Goal: Task Accomplishment & Management: Use online tool/utility

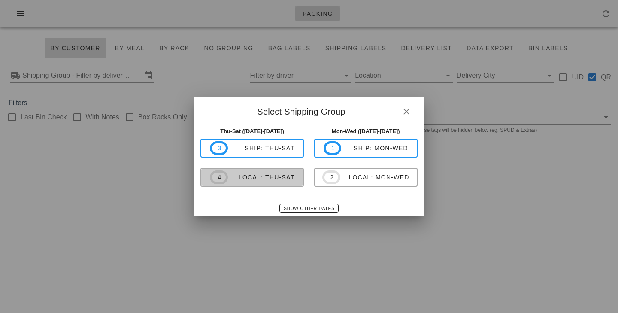
click at [257, 175] on div "local: Thu-Sat" at bounding box center [261, 177] width 67 height 7
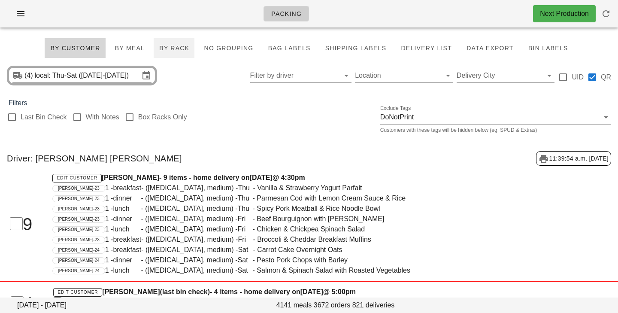
click at [172, 49] on span "By Rack" at bounding box center [174, 48] width 30 height 7
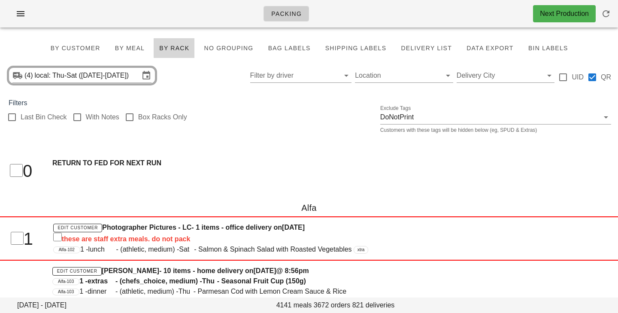
click at [172, 50] on span "By Rack" at bounding box center [174, 48] width 30 height 7
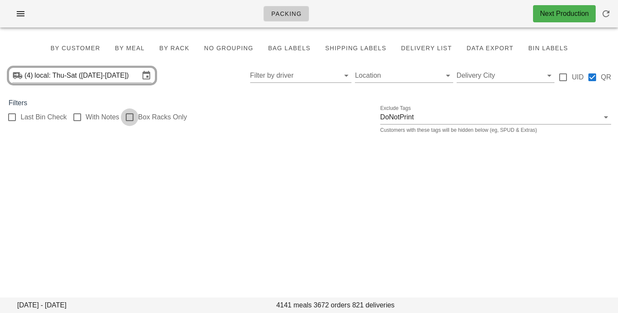
click at [133, 117] on div at bounding box center [129, 117] width 15 height 15
checkbox input "true"
click at [180, 53] on button "By Rack" at bounding box center [174, 48] width 41 height 21
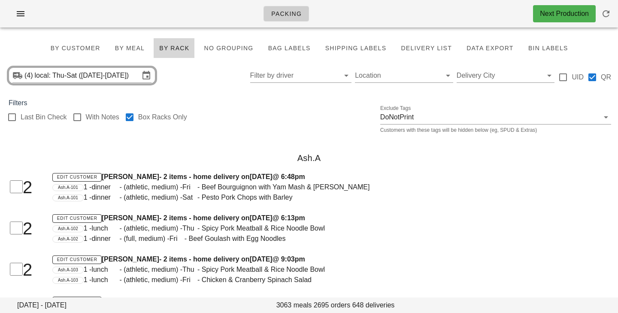
click at [284, 121] on div "Last Bin Check With Notes Box Racks Only Exclude Tags DoNotPrint Customers with…" at bounding box center [309, 121] width 618 height 27
click at [223, 99] on div "Filters" at bounding box center [309, 103] width 618 height 10
drag, startPoint x: 214, startPoint y: 96, endPoint x: 232, endPoint y: 95, distance: 18.5
click at [233, 66] on div "(4) local: Thu-Sat ([DATE]-[DATE]) Filter by driver Location Delivery City UID …" at bounding box center [309, 75] width 618 height 27
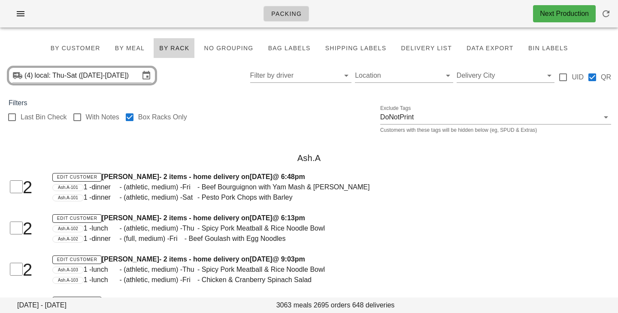
click at [225, 82] on div "(4) local: Thu-Sat ([DATE]-[DATE]) Filter by driver Location Delivery City UID …" at bounding box center [309, 75] width 618 height 27
click at [96, 49] on span "By Customer" at bounding box center [75, 48] width 50 height 7
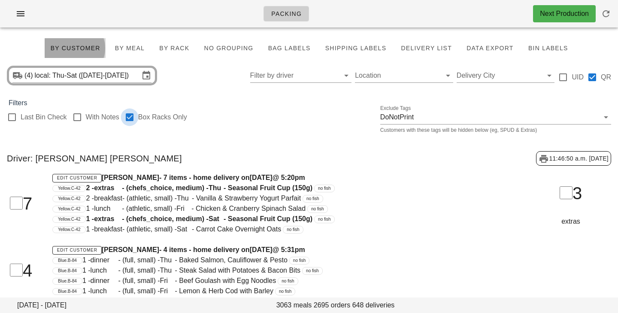
click at [130, 119] on div at bounding box center [129, 117] width 15 height 15
checkbox input "false"
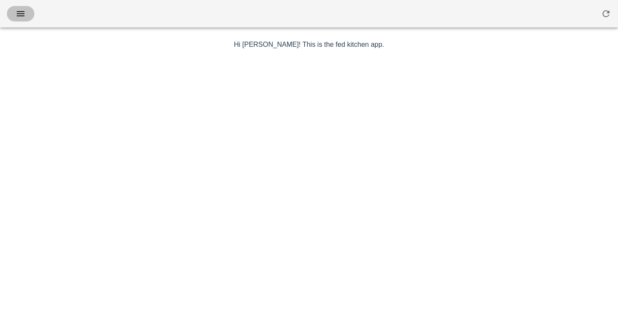
click at [28, 13] on button "button" at bounding box center [20, 13] width 27 height 15
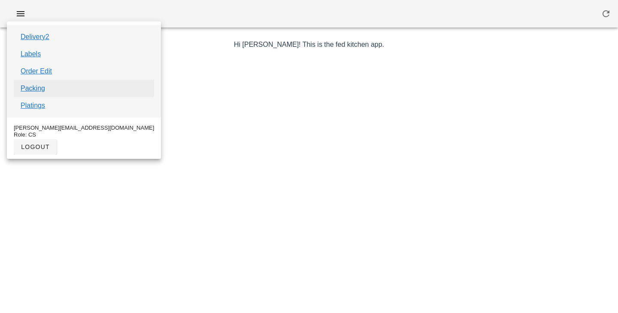
click at [40, 91] on link "Packing" at bounding box center [33, 88] width 24 height 10
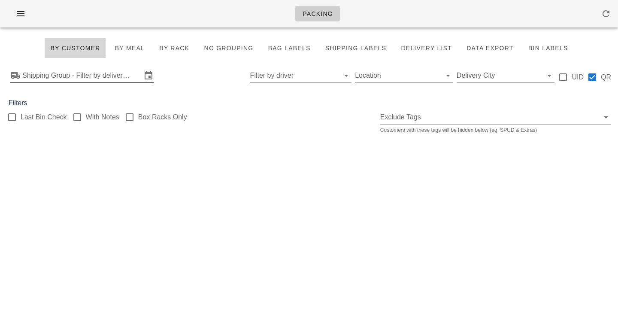
click at [55, 74] on input "Shipping Group - Filter by delivery logistics" at bounding box center [81, 76] width 119 height 14
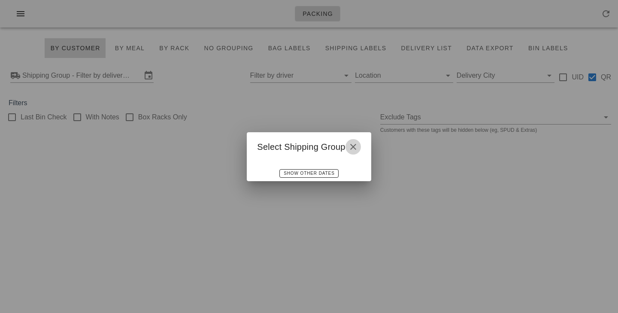
click at [353, 148] on icon "button" at bounding box center [353, 147] width 10 height 10
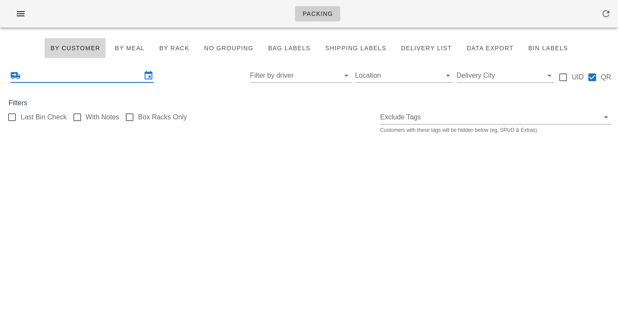
click at [133, 71] on input "text" at bounding box center [81, 76] width 119 height 14
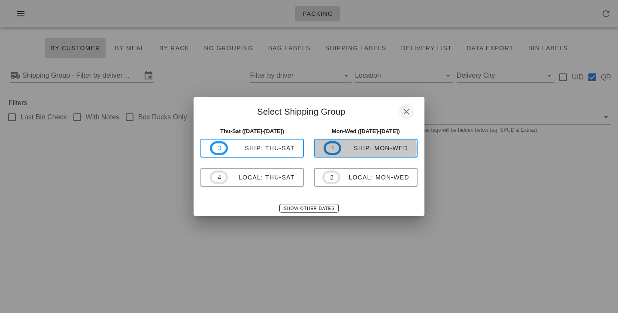
click at [355, 145] on div "ship: Mon-Wed" at bounding box center [374, 148] width 67 height 7
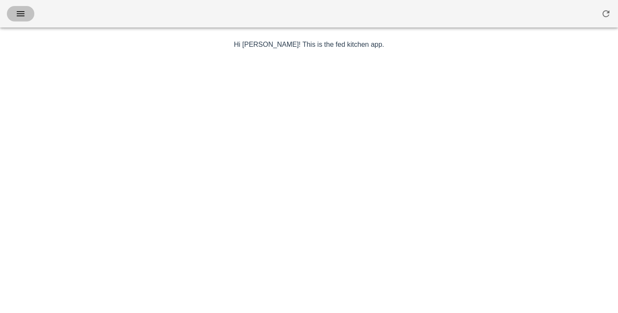
click at [27, 13] on span "button" at bounding box center [21, 14] width 14 height 10
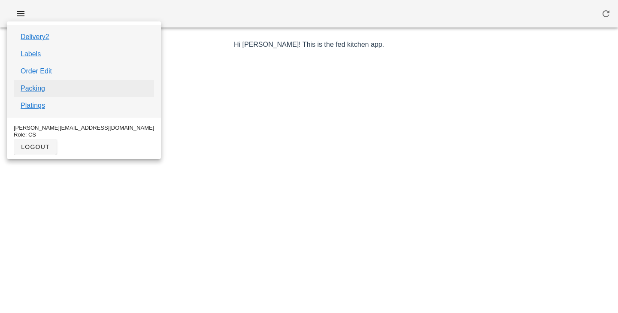
click at [41, 89] on link "Packing" at bounding box center [33, 88] width 24 height 10
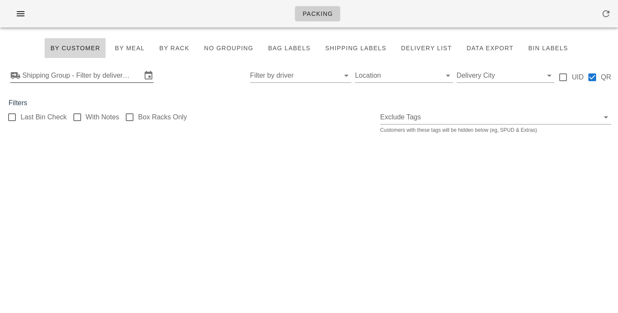
click at [63, 72] on input "Shipping Group - Filter by delivery logistics" at bounding box center [81, 76] width 119 height 14
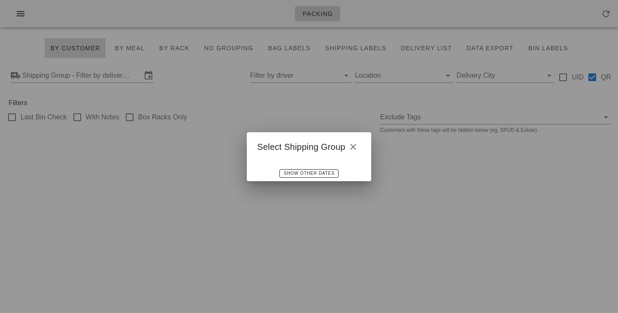
click at [334, 92] on div at bounding box center [309, 156] width 618 height 313
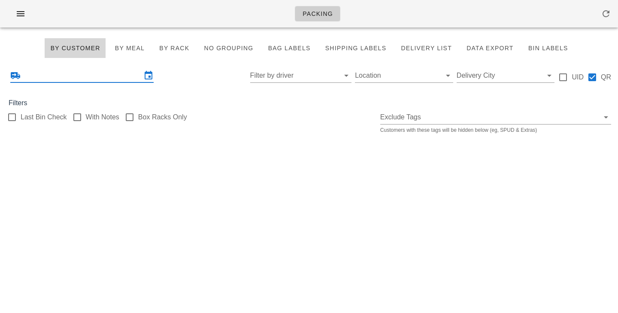
click at [109, 82] on input "text" at bounding box center [81, 76] width 119 height 14
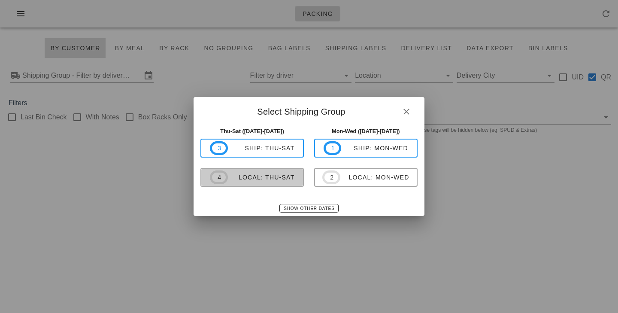
click at [269, 184] on span "4 local: Thu-Sat" at bounding box center [252, 177] width 85 height 14
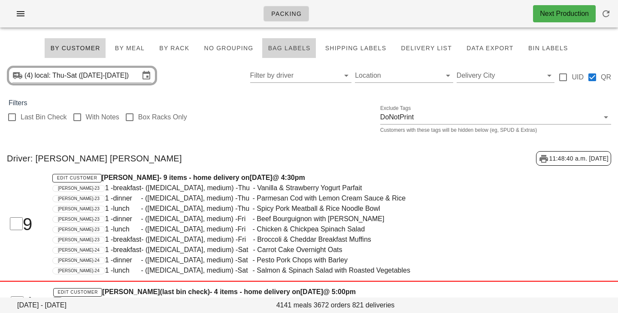
click at [296, 51] on span "Bag Labels" at bounding box center [288, 48] width 43 height 7
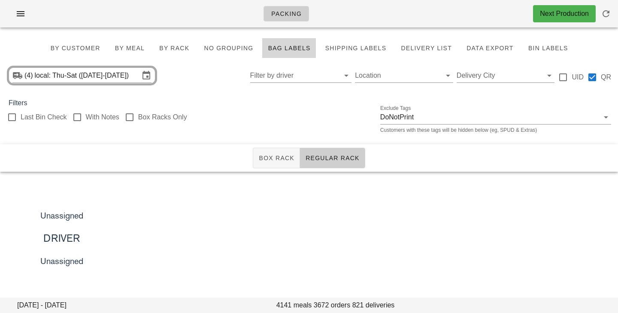
click at [266, 121] on div "Last Bin Check With Notes Box Racks Only Exclude Tags DoNotPrint Customers with…" at bounding box center [309, 121] width 618 height 27
click at [318, 115] on div "Last Bin Check With Notes Box Racks Only Exclude Tags DoNotPrint Customers with…" at bounding box center [309, 121] width 618 height 27
click at [301, 107] on div "Filters" at bounding box center [309, 103] width 618 height 10
click at [221, 87] on div "(4) local: Thu-Sat ([DATE]-[DATE]) Filter by driver Location Delivery City UID …" at bounding box center [309, 75] width 618 height 27
click at [327, 164] on button "Regular Rack" at bounding box center [332, 158] width 65 height 21
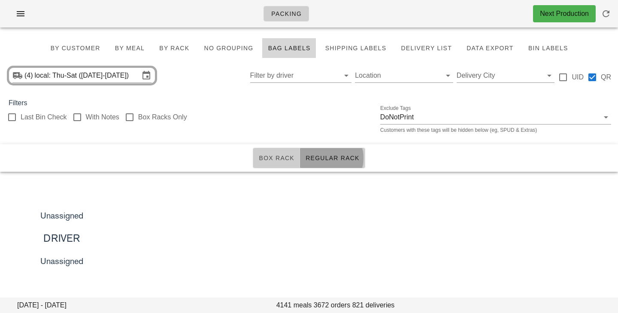
click at [274, 163] on button "Box Rack" at bounding box center [276, 158] width 47 height 21
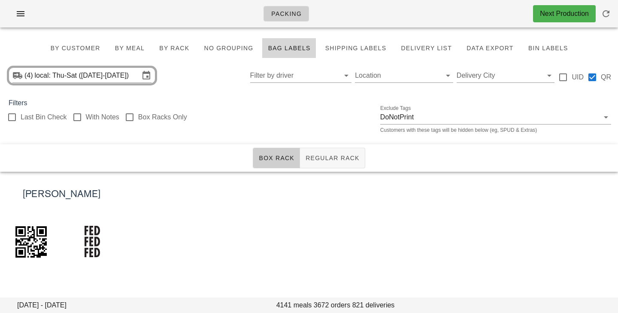
click at [323, 100] on div "Filters" at bounding box center [309, 103] width 618 height 10
click at [143, 118] on label "Box Racks Only" at bounding box center [162, 117] width 49 height 9
checkbox input "true"
click at [215, 77] on div "(4) local: Thu-Sat ([DATE]-[DATE]) Filter by driver Location Delivery City UID …" at bounding box center [309, 75] width 618 height 27
click at [290, 109] on div "Last Bin Check With Notes Box Racks Only Exclude Tags DoNotPrint Customers with…" at bounding box center [309, 121] width 618 height 27
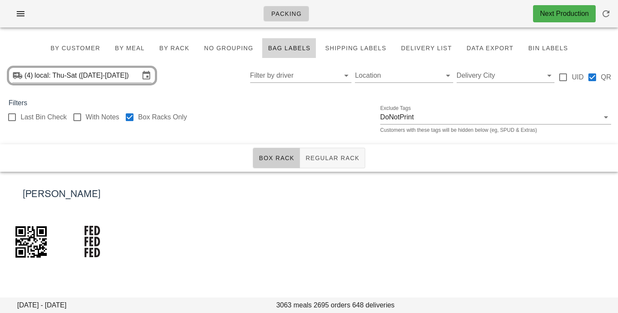
click at [236, 119] on div "Last Bin Check With Notes Box Racks Only Exclude Tags DoNotPrint Customers with…" at bounding box center [309, 121] width 618 height 27
click at [172, 46] on span "By Rack" at bounding box center [174, 48] width 30 height 7
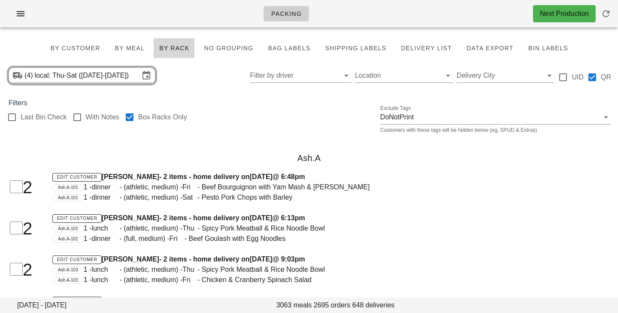
click at [191, 77] on div "(4) local: Thu-Sat ([DATE]-[DATE]) Filter by driver Location Delivery City UID …" at bounding box center [309, 75] width 618 height 27
